Goal: Communication & Community: Ask a question

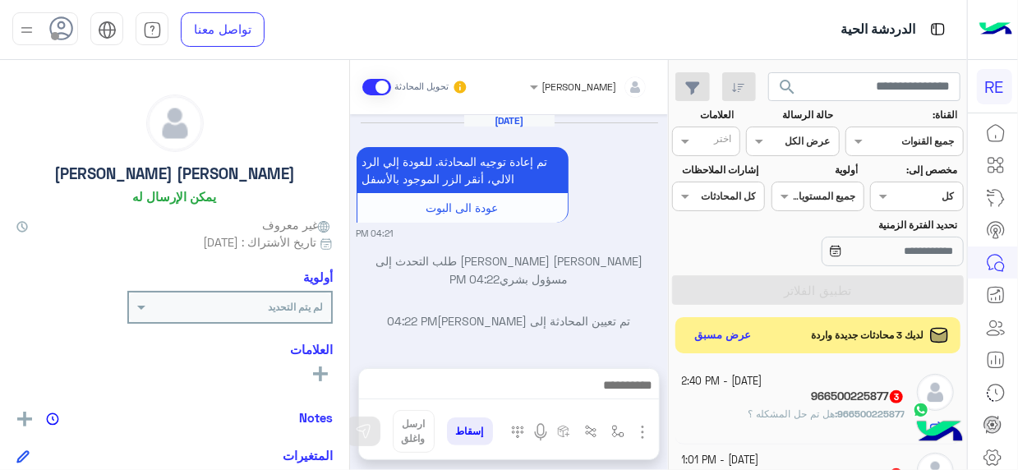
scroll to position [414, 0]
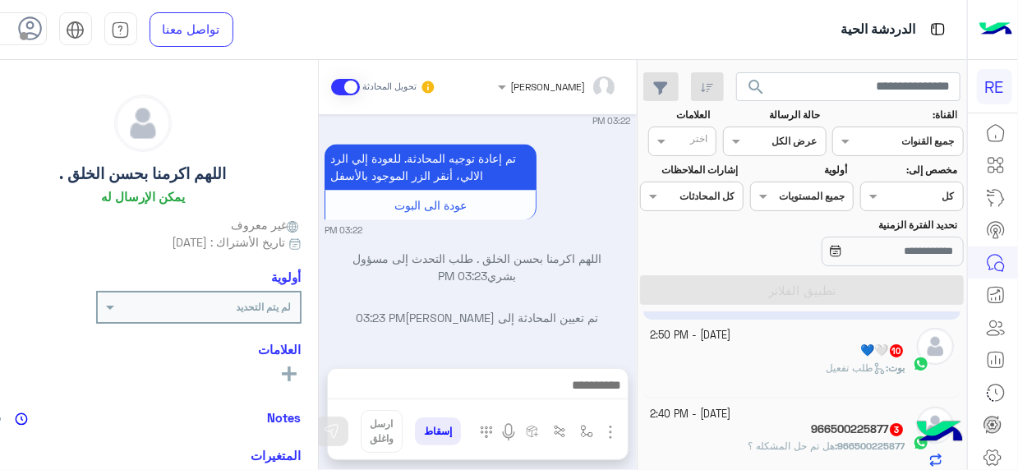
scroll to position [70, 0]
